Goal: Information Seeking & Learning: Learn about a topic

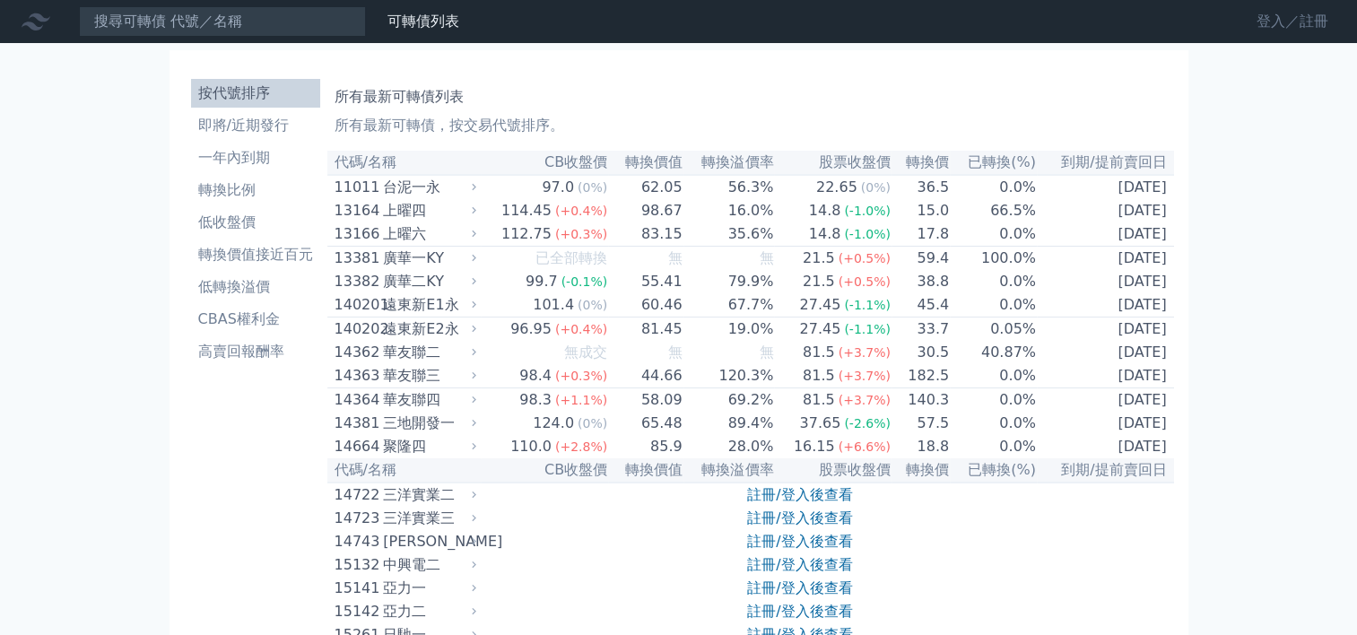
click at [1284, 25] on link "登入／註冊" at bounding box center [1292, 21] width 100 height 29
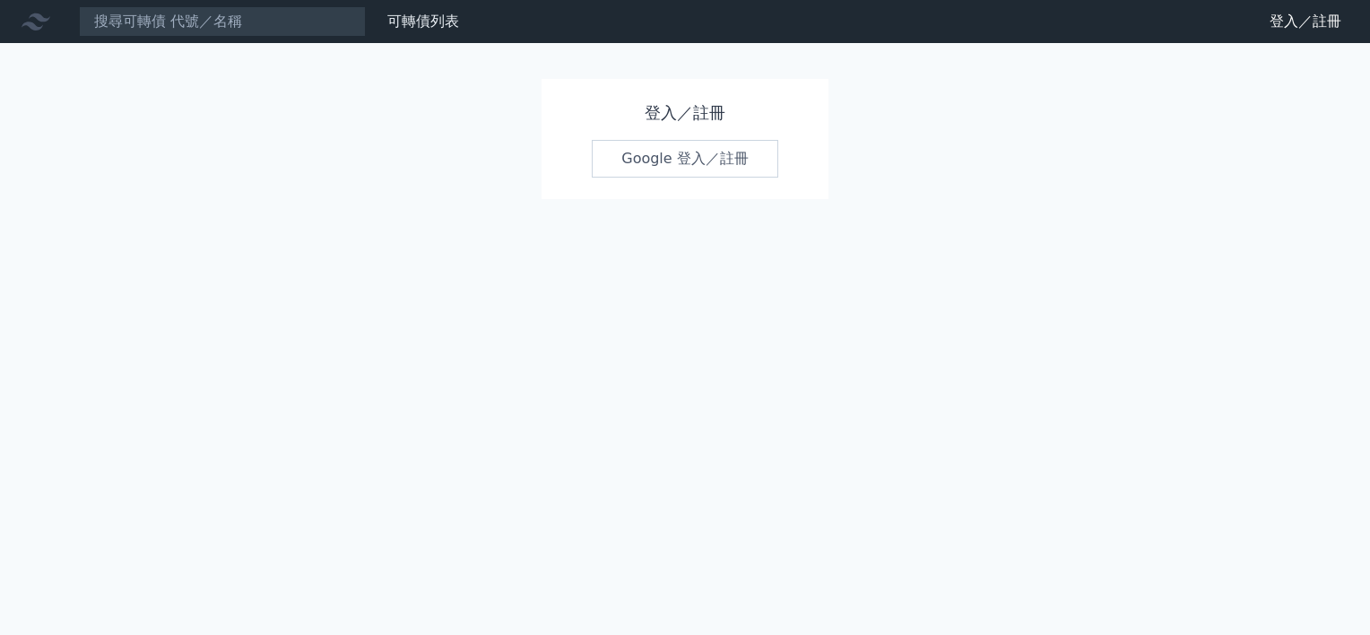
click at [631, 175] on link "Google 登入／註冊" at bounding box center [685, 159] width 187 height 38
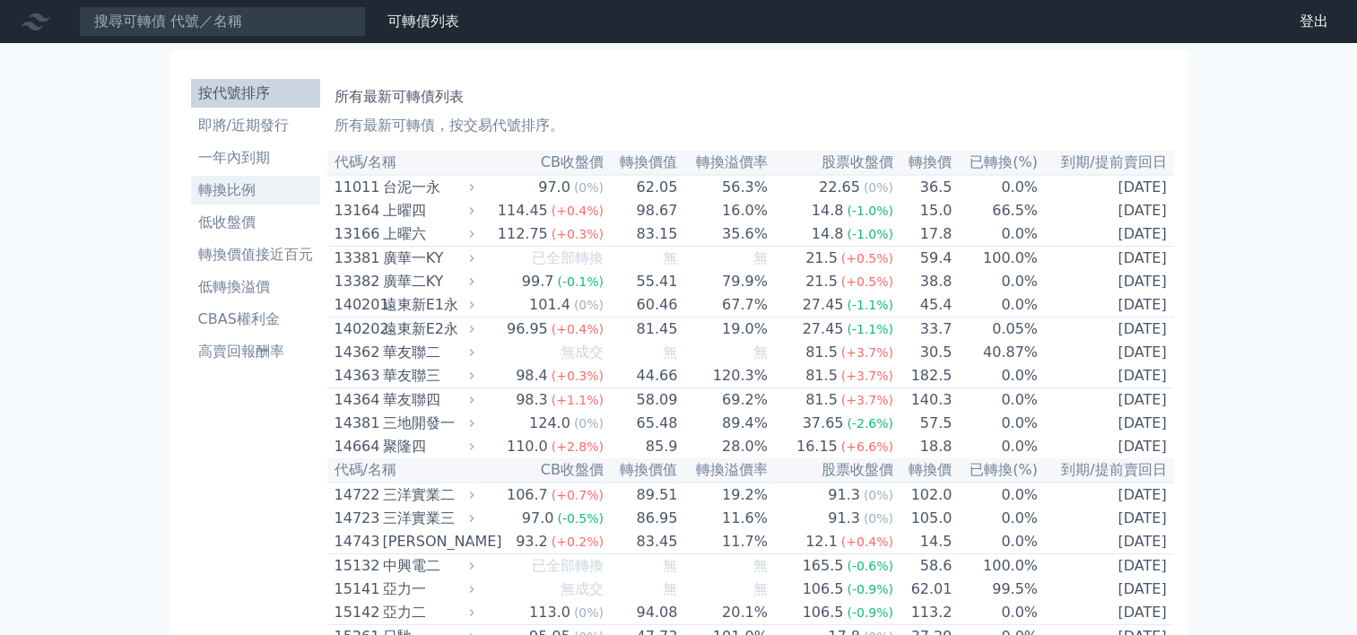
click at [253, 194] on li "轉換比例" at bounding box center [255, 190] width 129 height 22
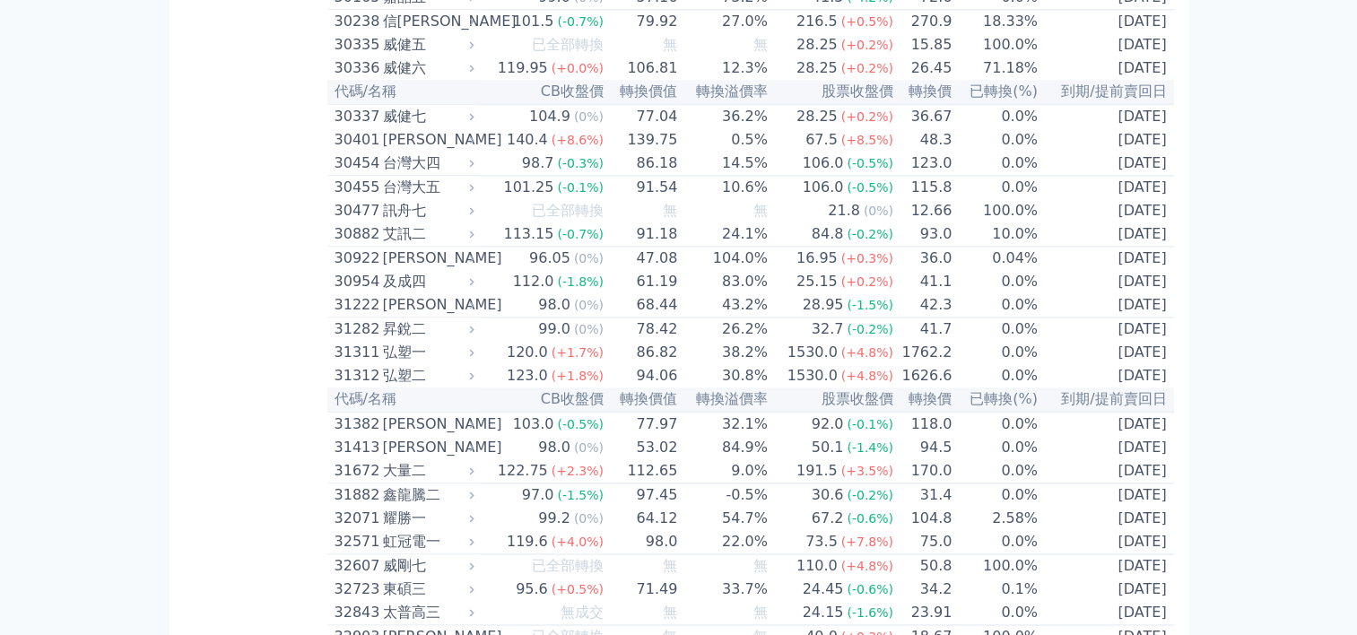
scroll to position [2621, 0]
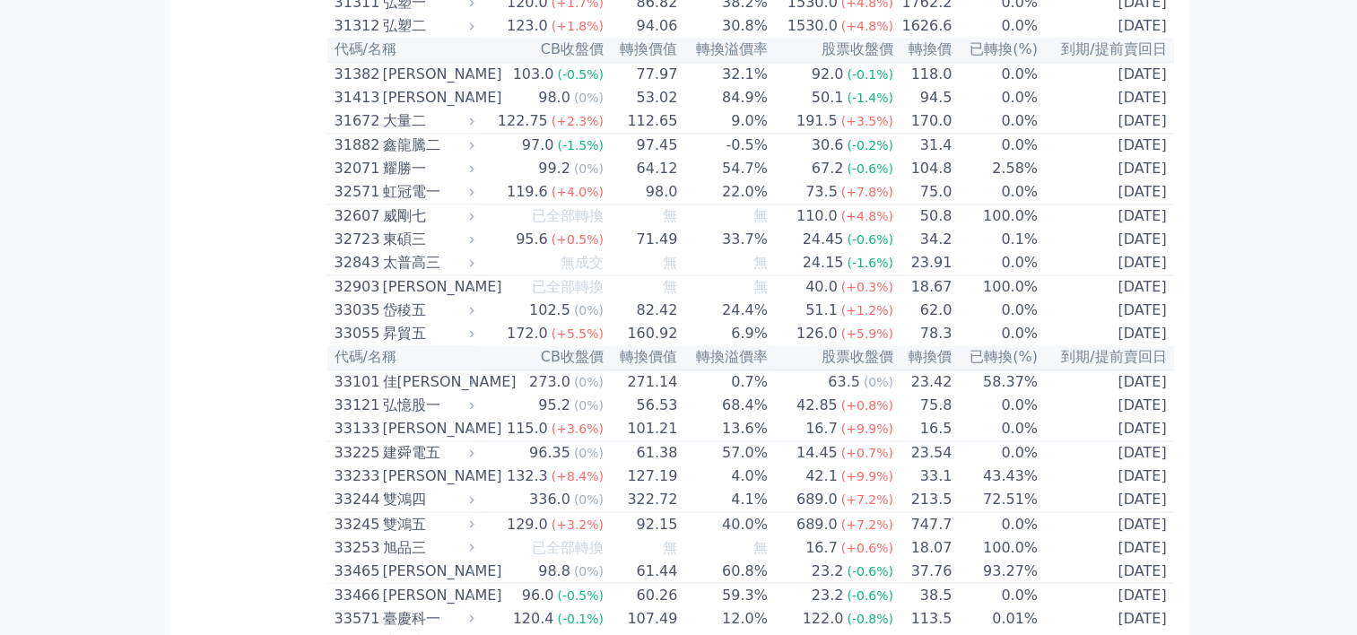
scroll to position [3070, 0]
